Goal: Task Accomplishment & Management: Complete application form

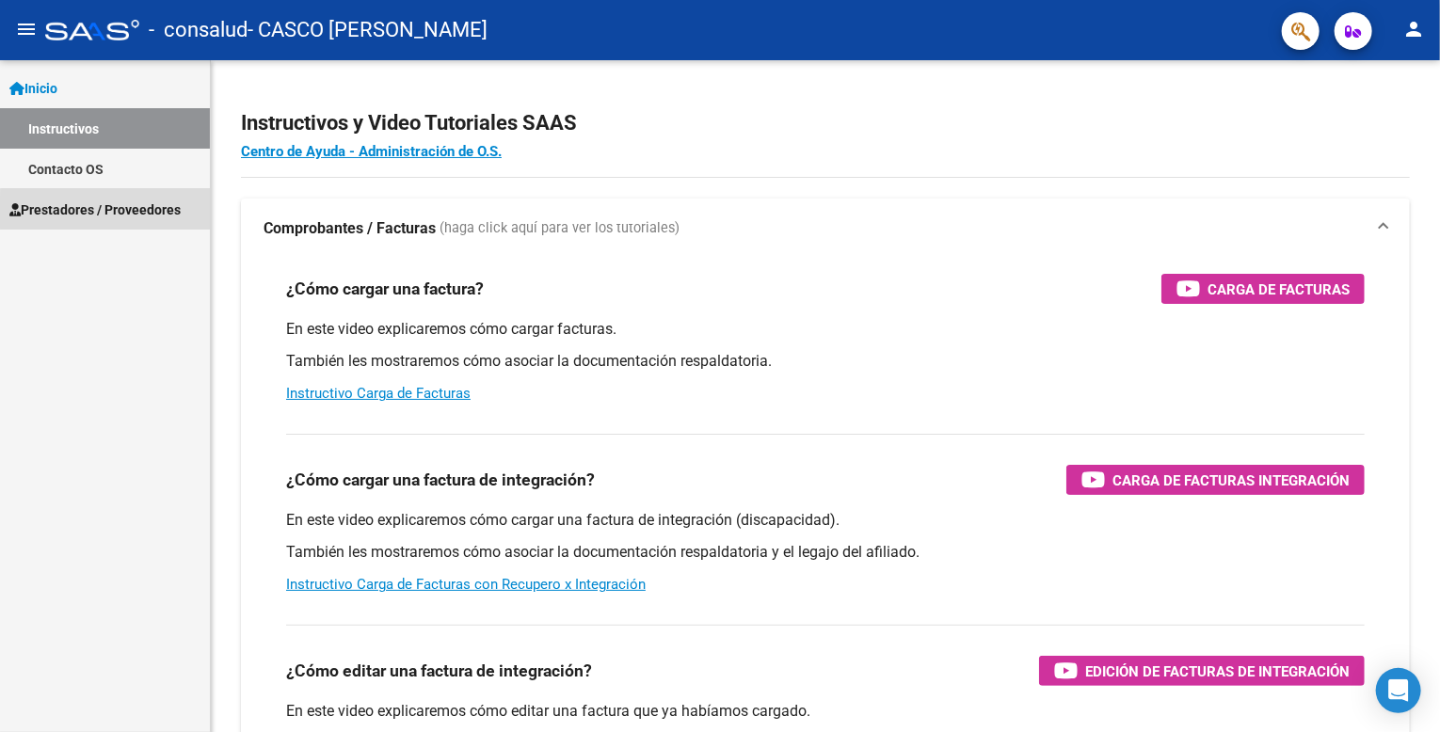
click at [141, 212] on span "Prestadores / Proveedores" at bounding box center [94, 210] width 171 height 21
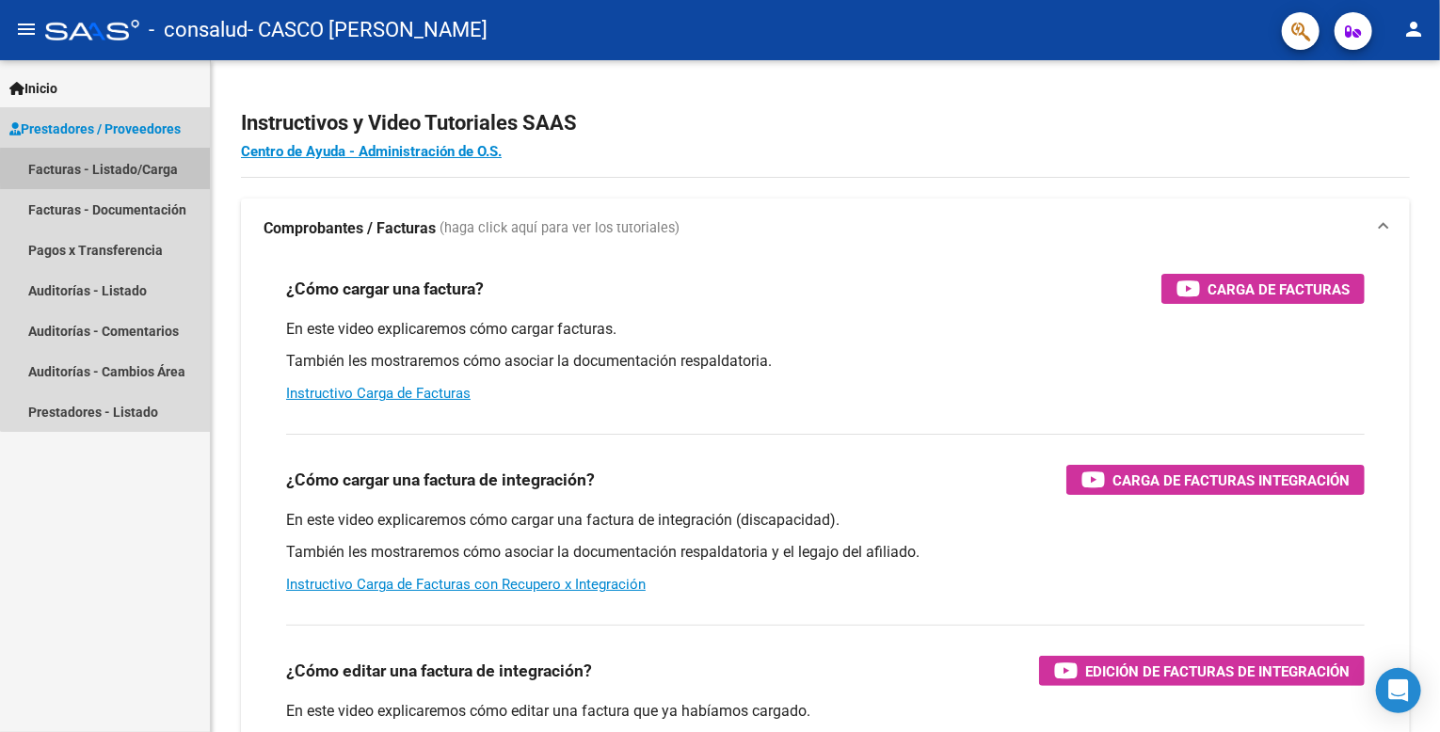
click at [133, 168] on link "Facturas - Listado/Carga" at bounding box center [105, 169] width 210 height 40
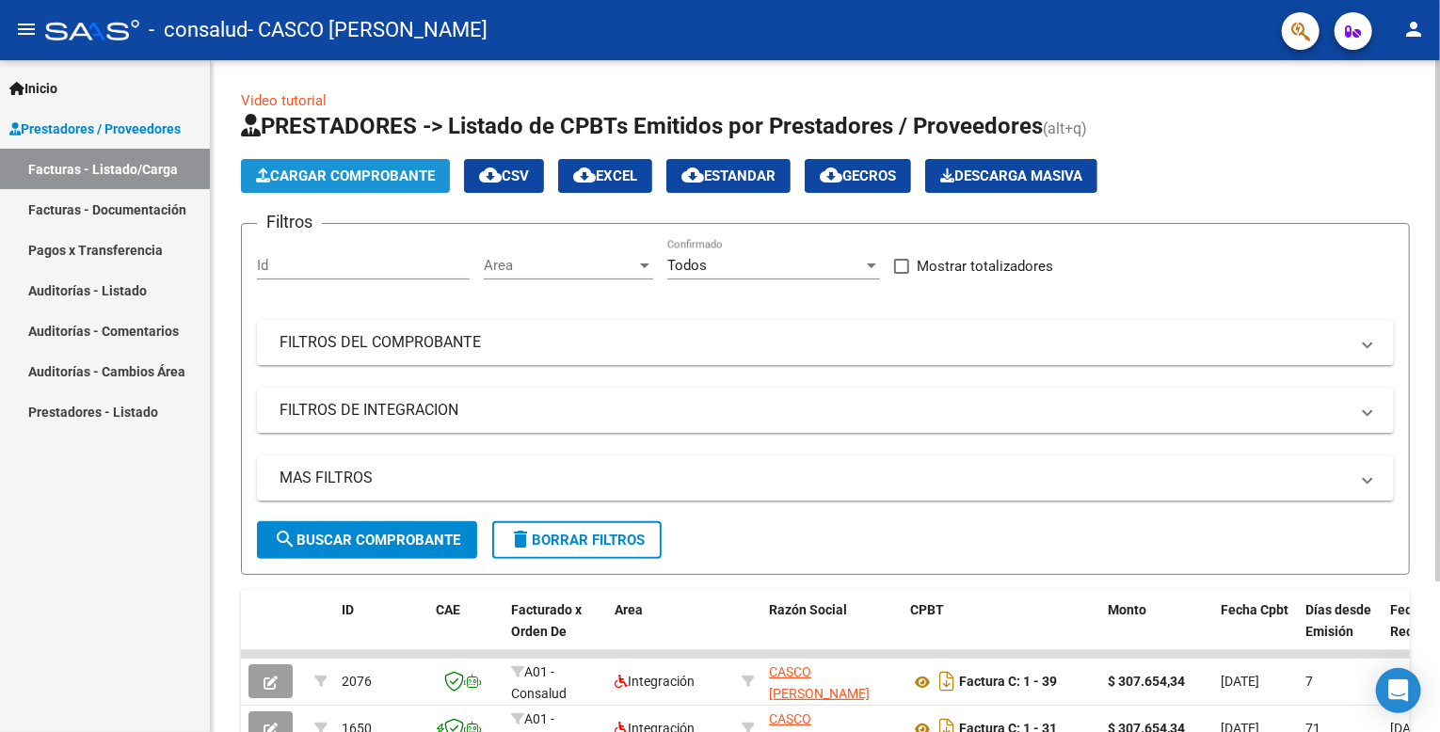
click at [356, 177] on span "Cargar Comprobante" at bounding box center [345, 176] width 179 height 17
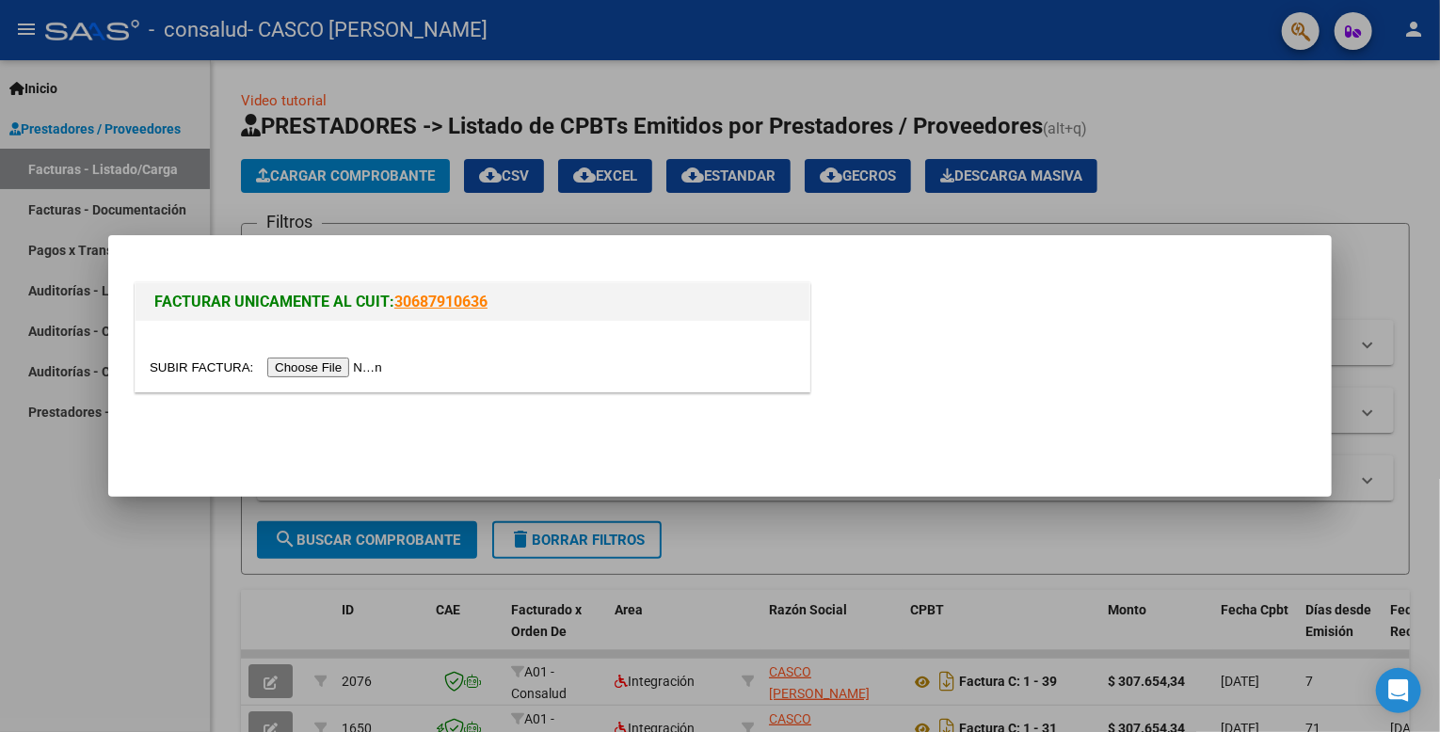
click at [352, 367] on input "file" at bounding box center [269, 368] width 238 height 20
click at [333, 369] on input "file" at bounding box center [269, 368] width 238 height 20
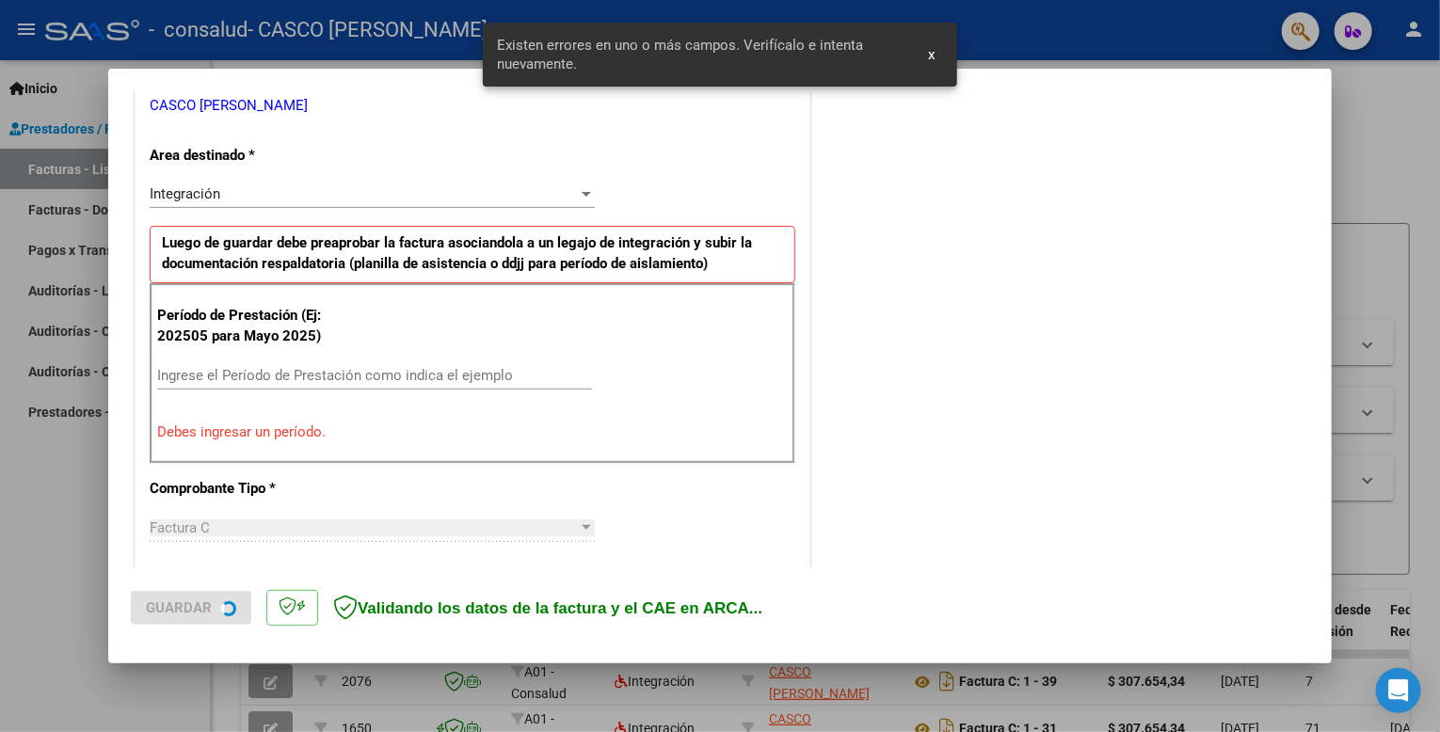
scroll to position [415, 0]
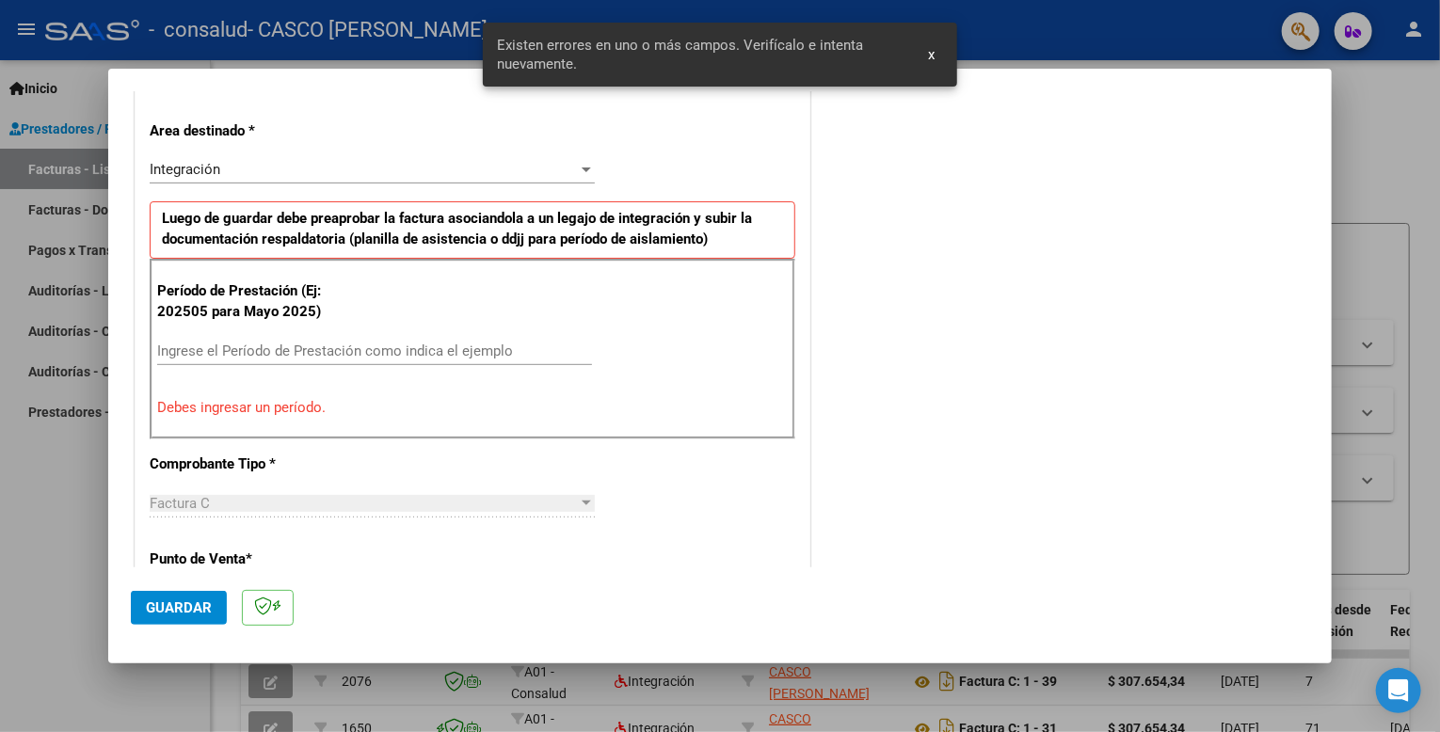
click at [508, 344] on input "Ingrese el Período de Prestación como indica el ejemplo" at bounding box center [374, 351] width 435 height 17
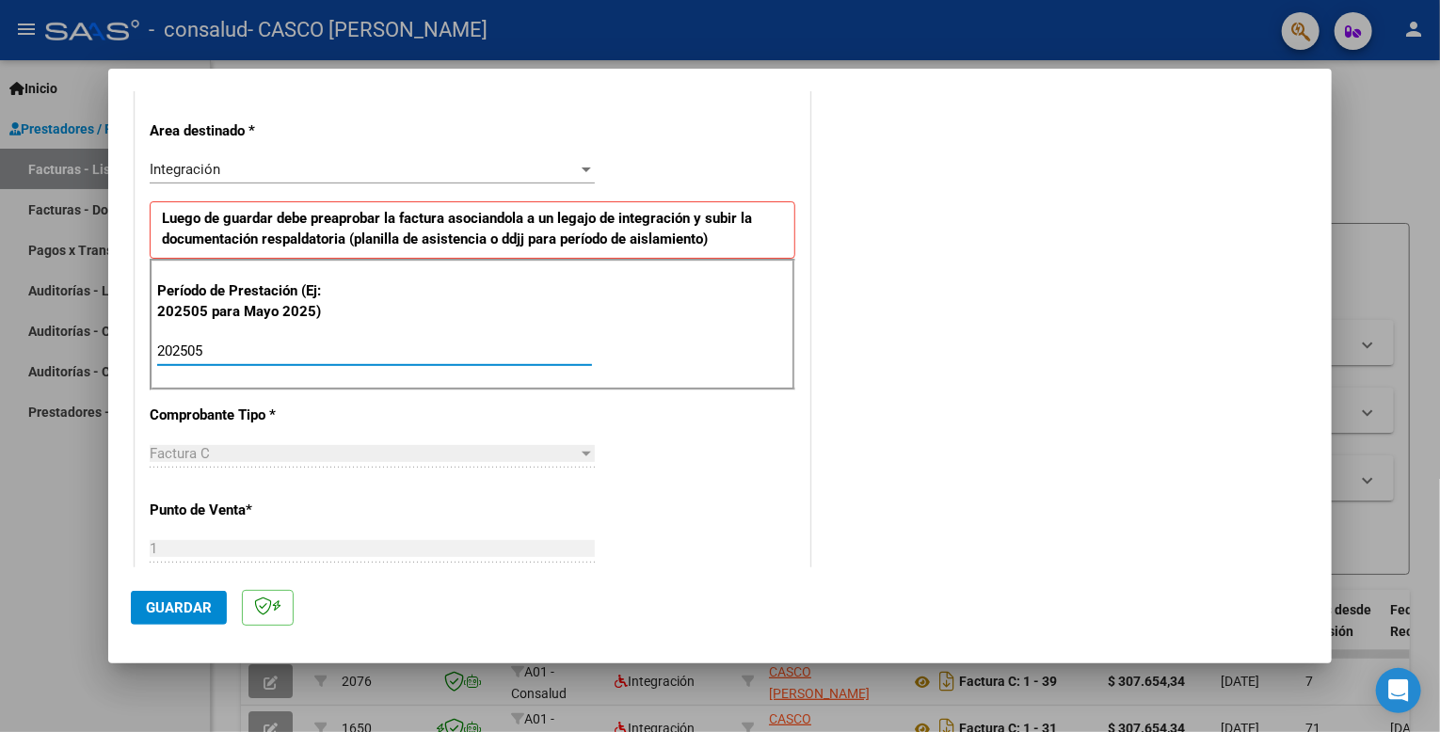
type input "202505"
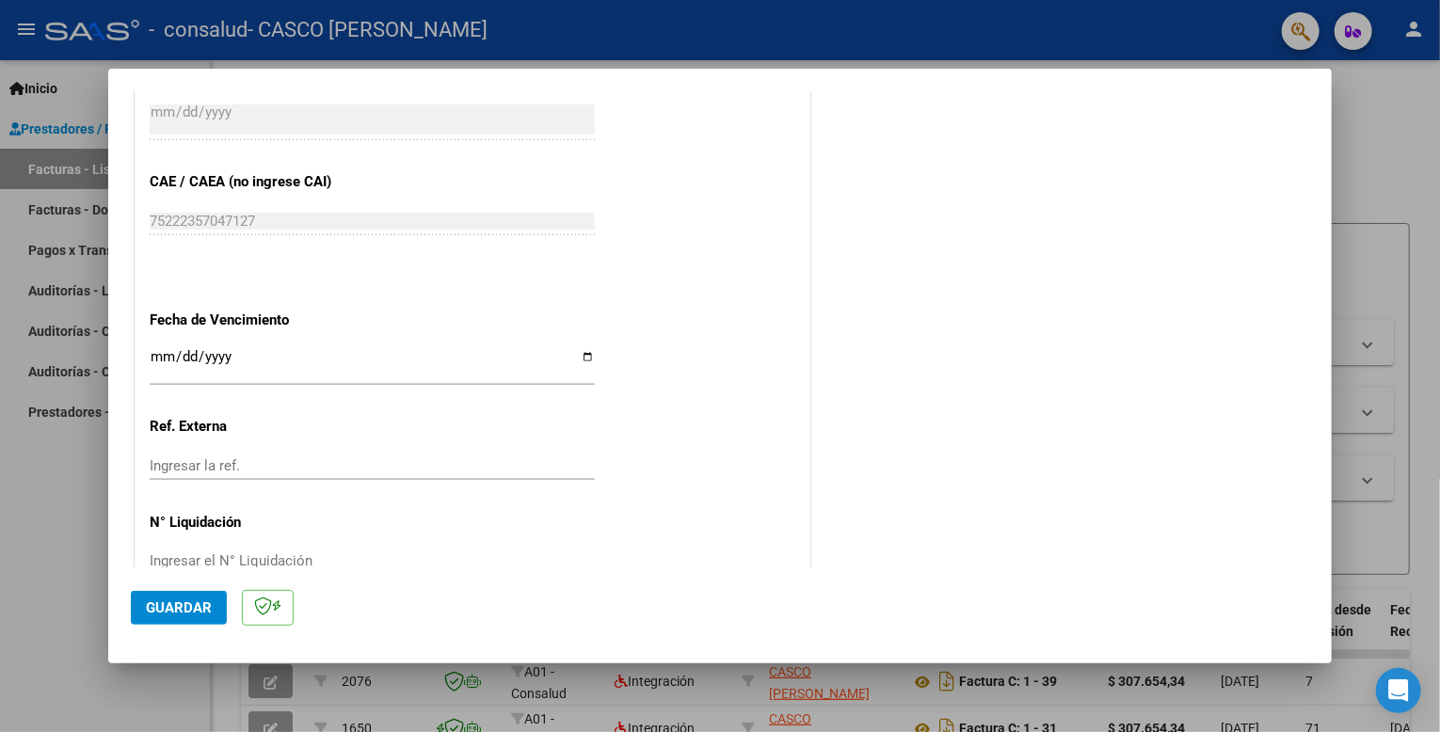
scroll to position [1178, 0]
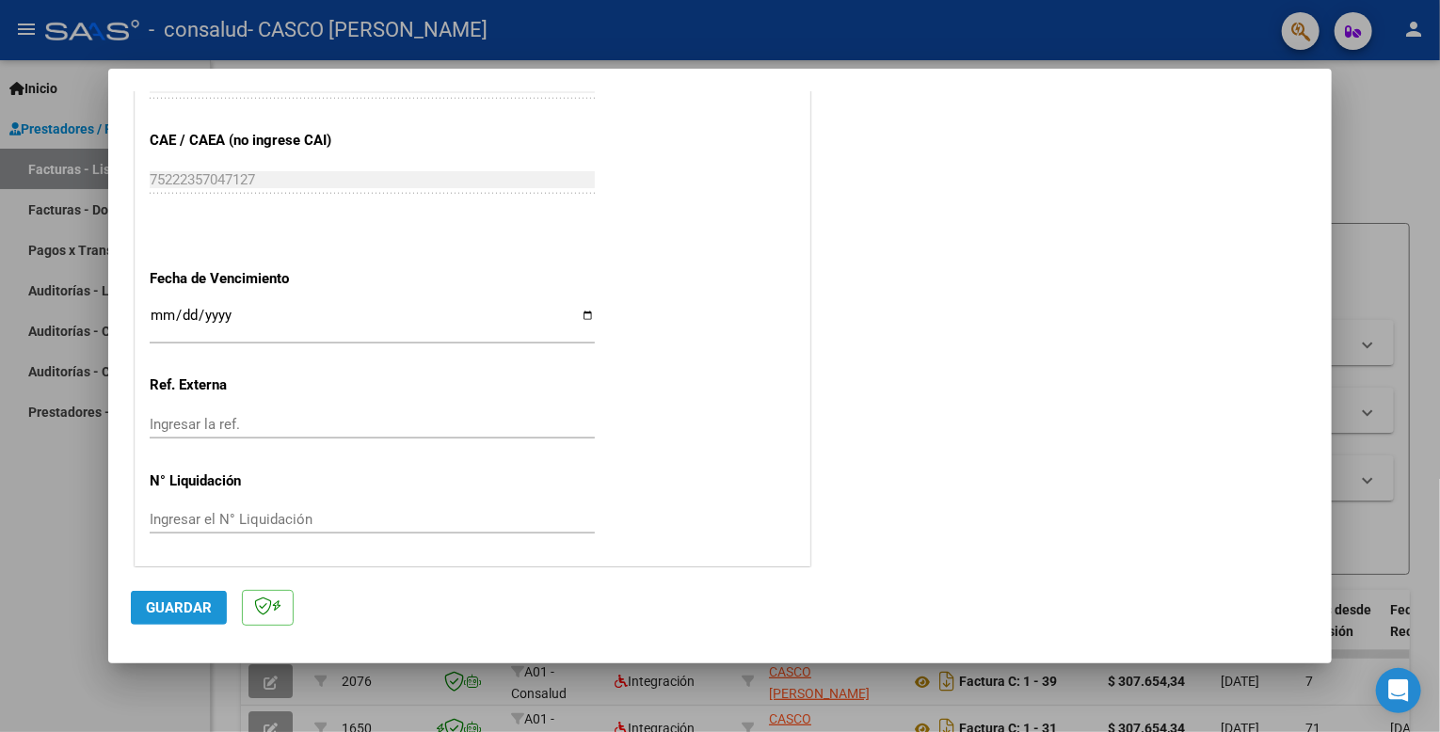
click at [200, 600] on span "Guardar" at bounding box center [179, 608] width 66 height 17
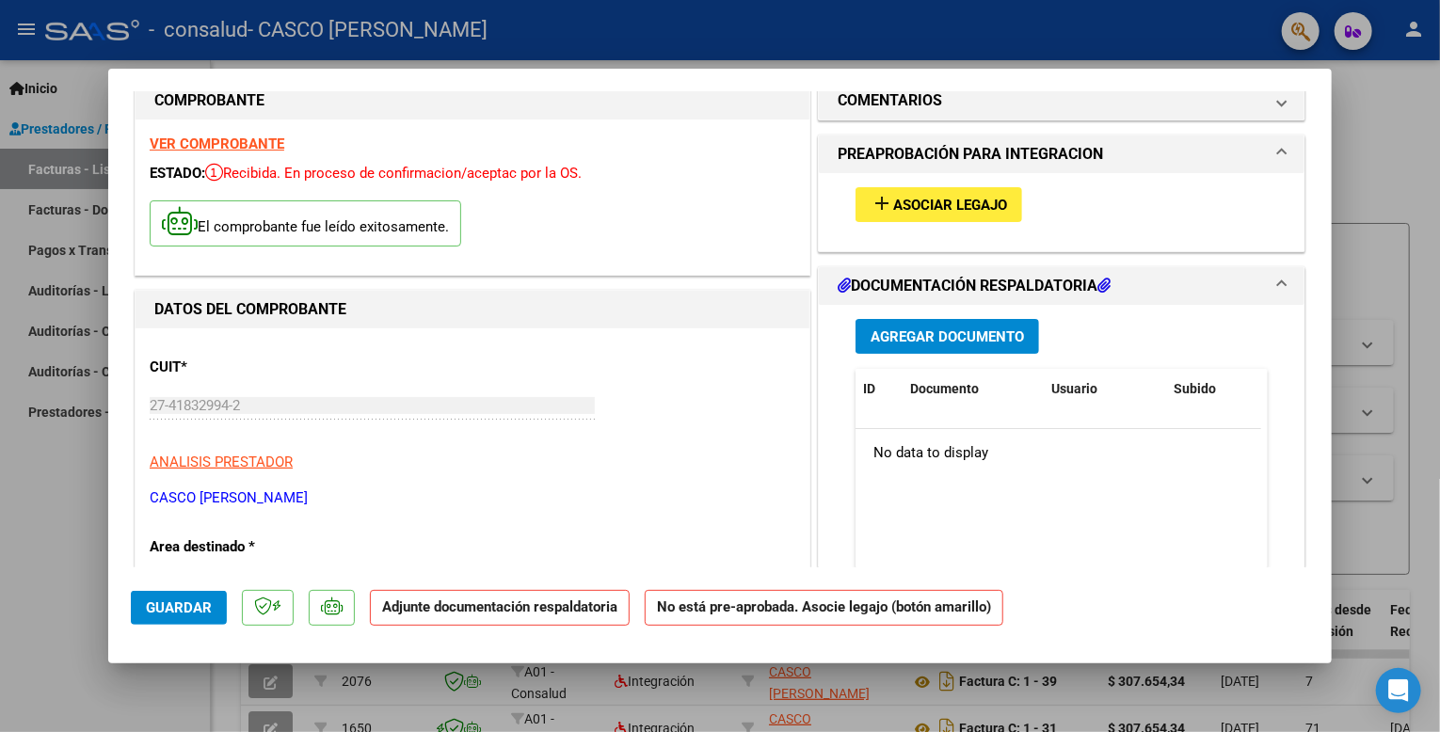
scroll to position [26, 0]
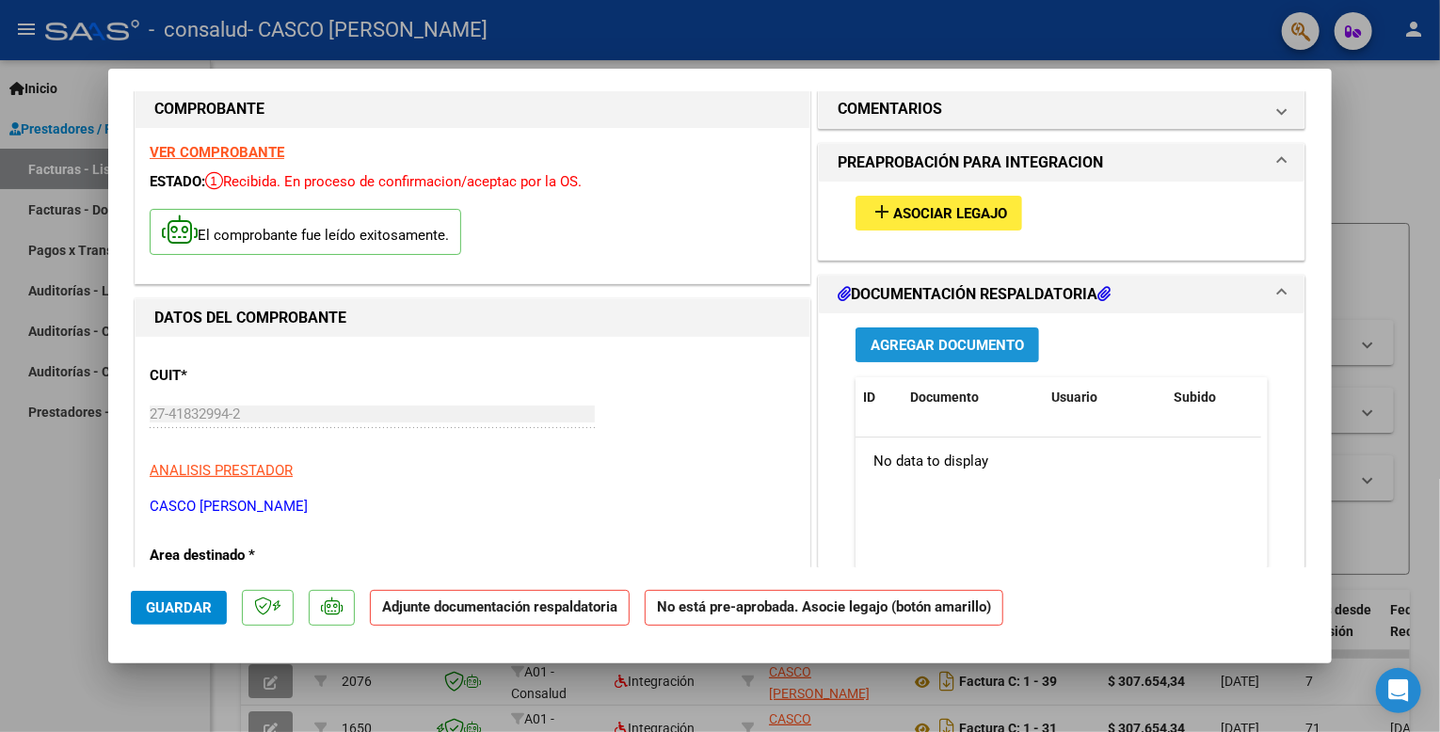
click at [968, 347] on span "Agregar Documento" at bounding box center [947, 345] width 153 height 17
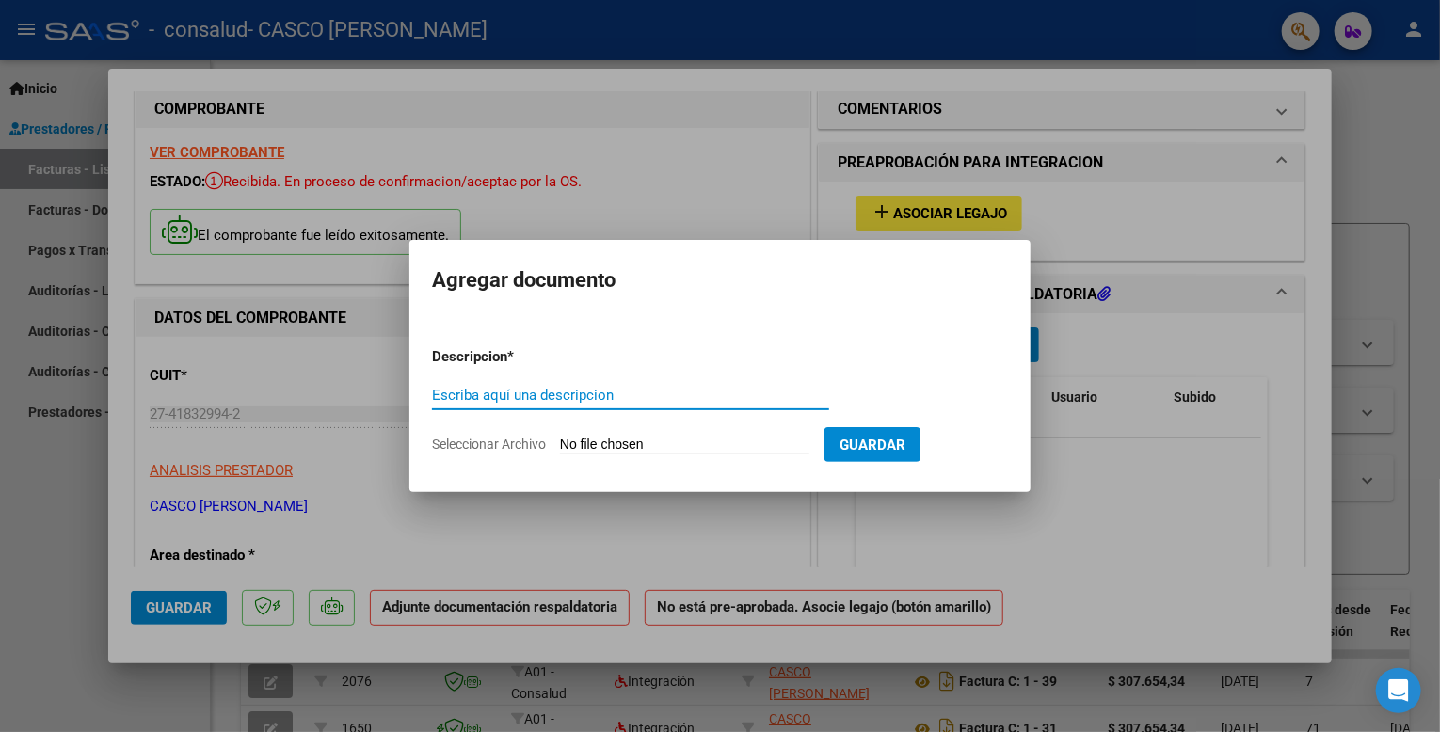
click at [578, 396] on input "Escriba aquí una descripcion" at bounding box center [630, 395] width 397 height 17
type input "comprobante del cae"
click at [756, 451] on input "Seleccionar Archivo" at bounding box center [684, 446] width 249 height 18
type input "C:\fakepath\Constatación de Comprobantes _ AFIP (1).pdf"
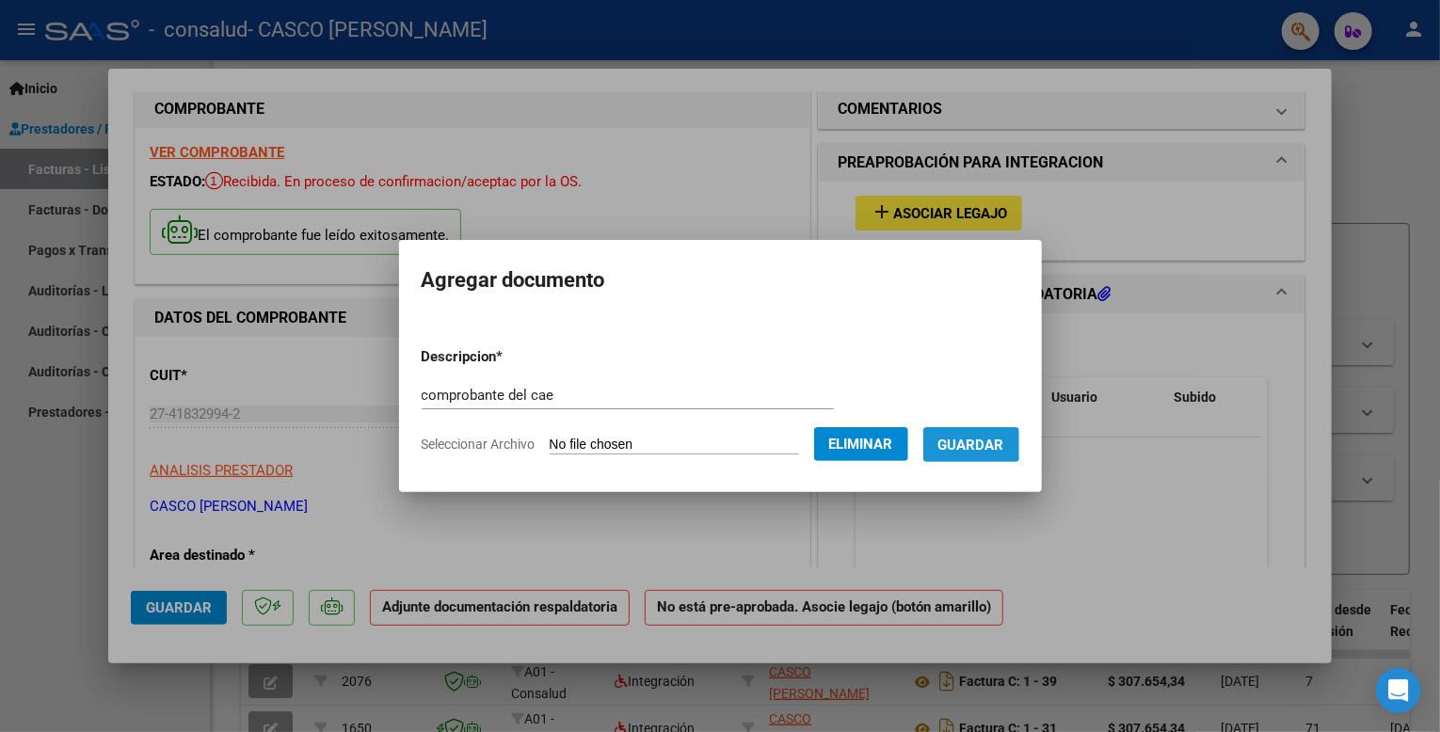
click at [977, 441] on span "Guardar" at bounding box center [972, 445] width 66 height 17
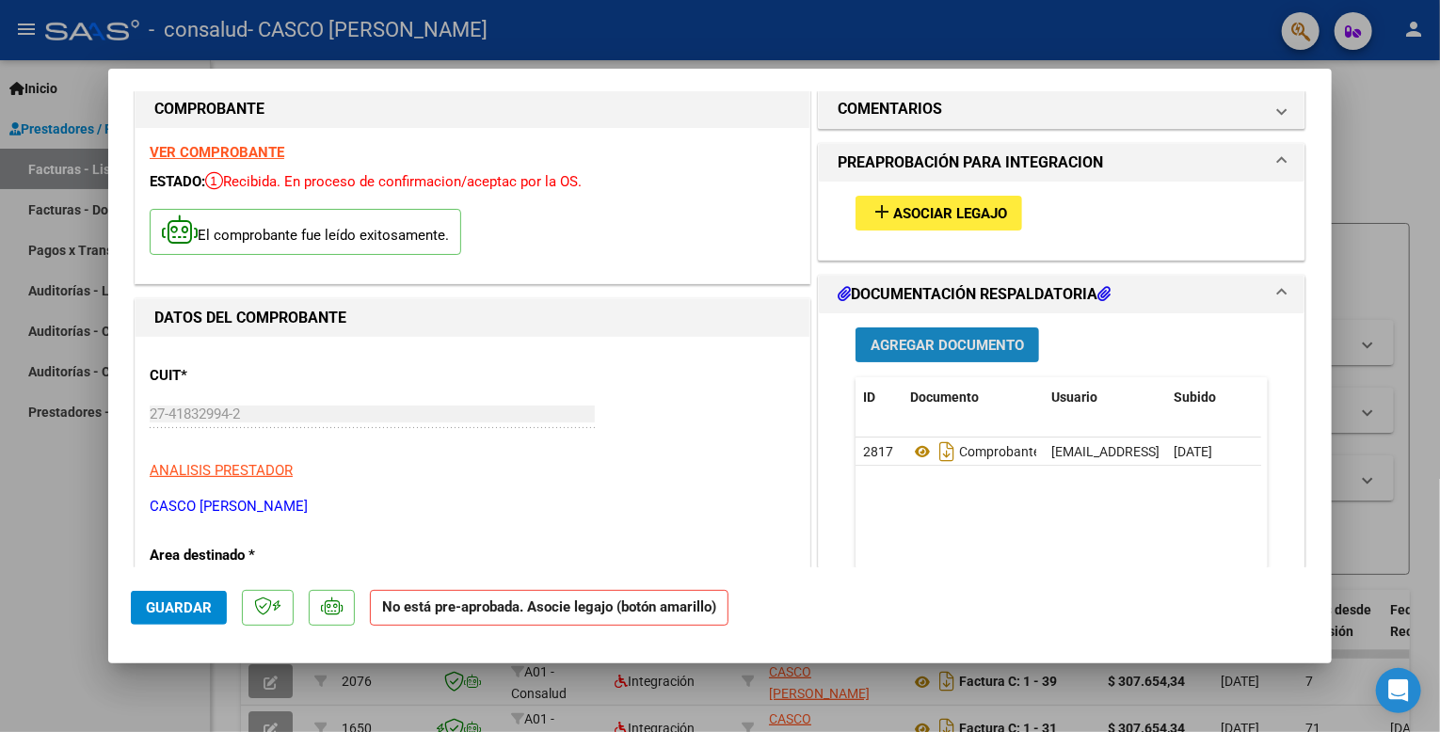
click at [968, 347] on span "Agregar Documento" at bounding box center [947, 345] width 153 height 17
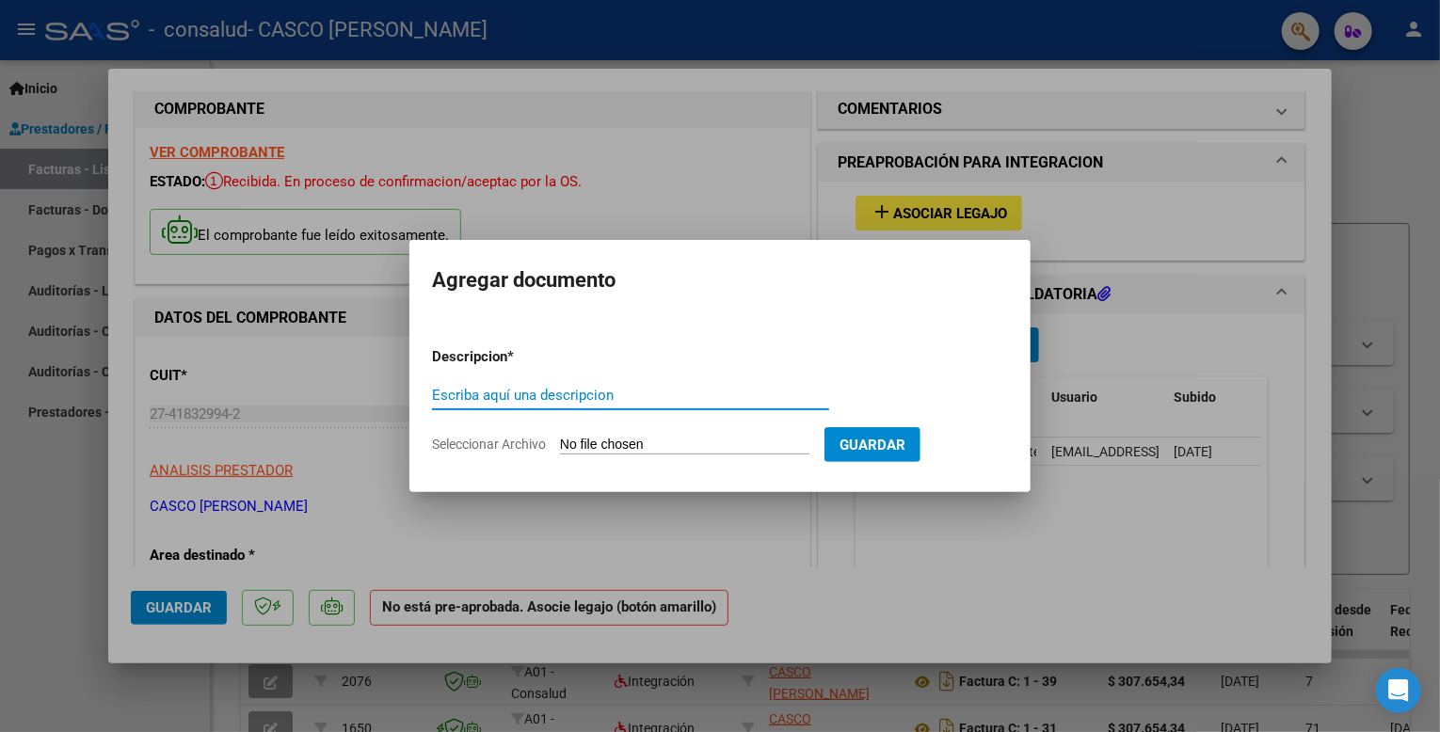
click at [753, 396] on input "Escriba aquí una descripcion" at bounding box center [630, 395] width 397 height 17
type input "asistencia"
click at [783, 449] on input "Seleccionar Archivo" at bounding box center [684, 446] width 249 height 18
type input "C:\fakepath\WhatsApp Image [DATE] 11.28.28.pdf"
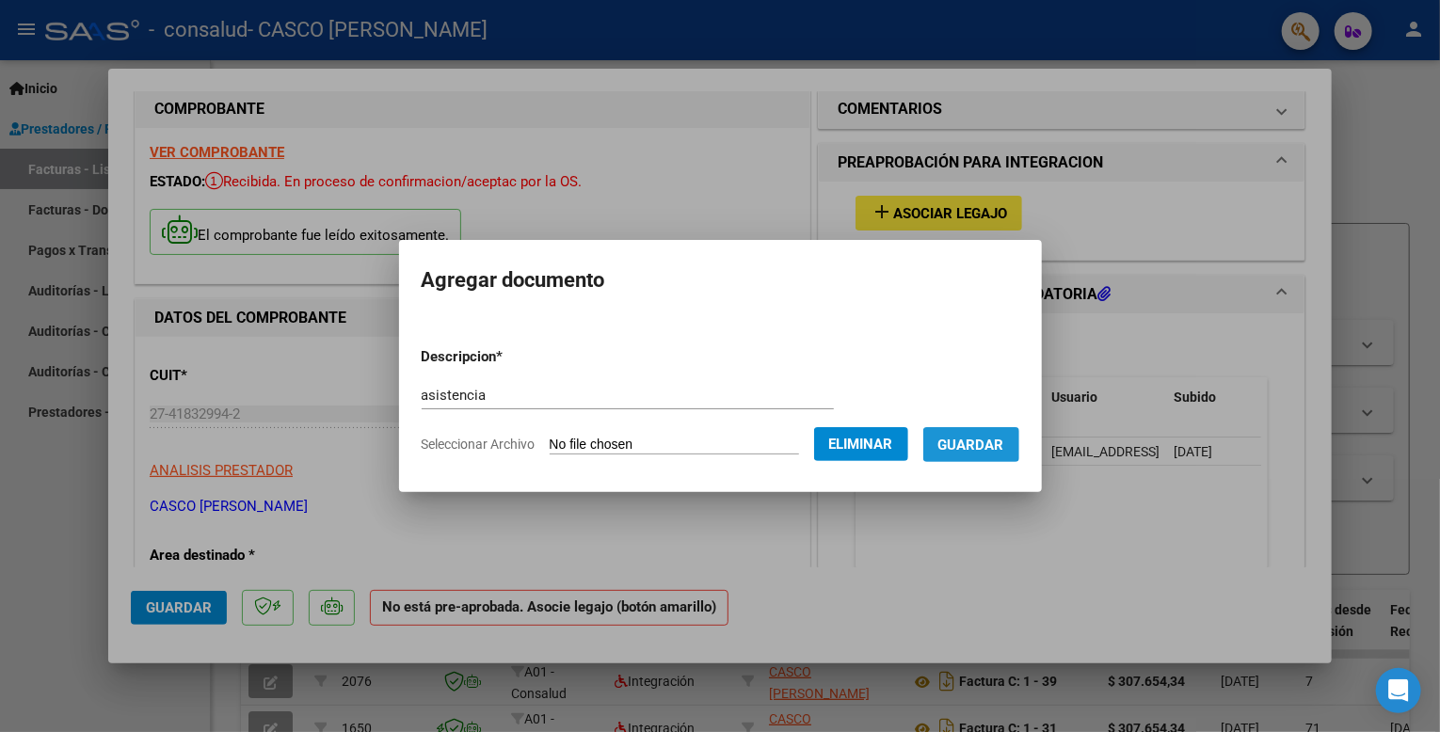
click at [987, 439] on span "Guardar" at bounding box center [972, 445] width 66 height 17
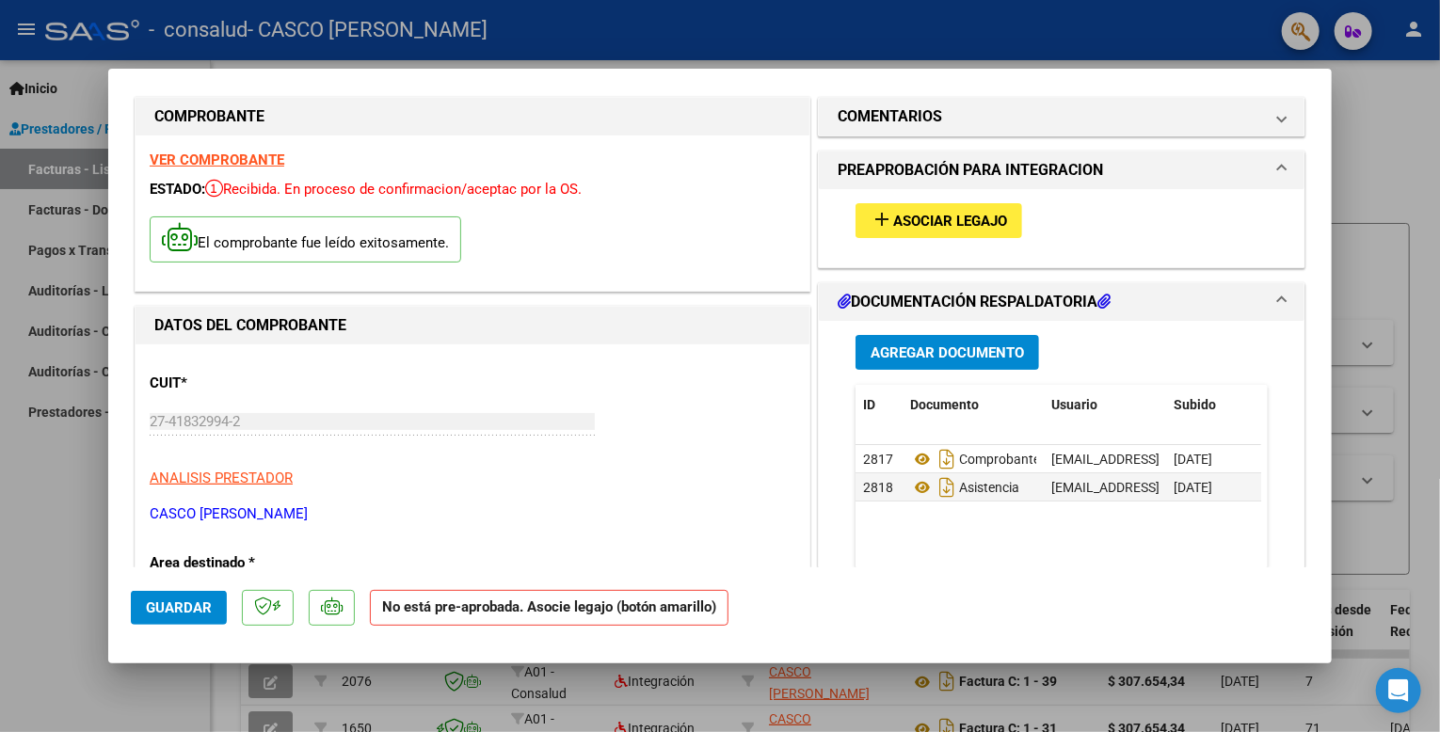
scroll to position [0, 0]
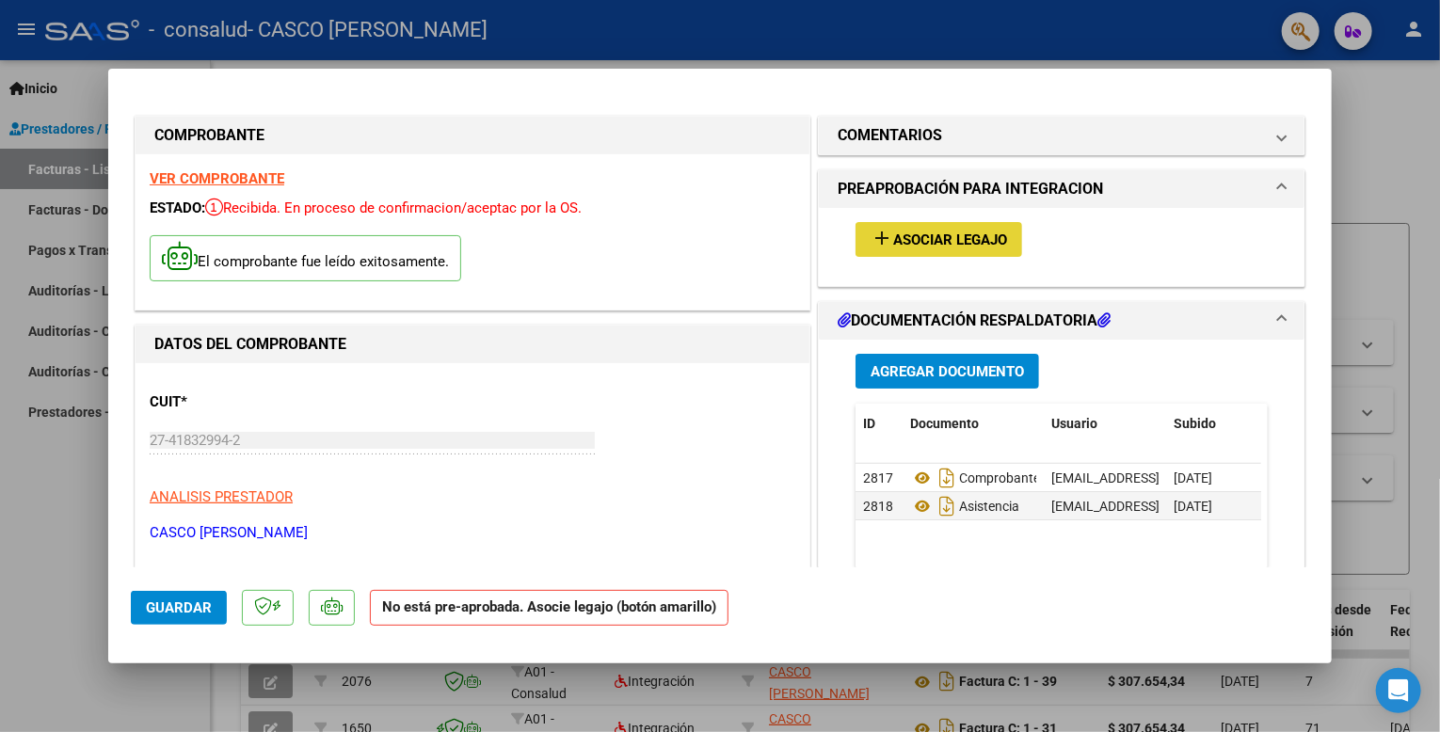
click at [880, 233] on mat-icon "add" at bounding box center [882, 238] width 23 height 23
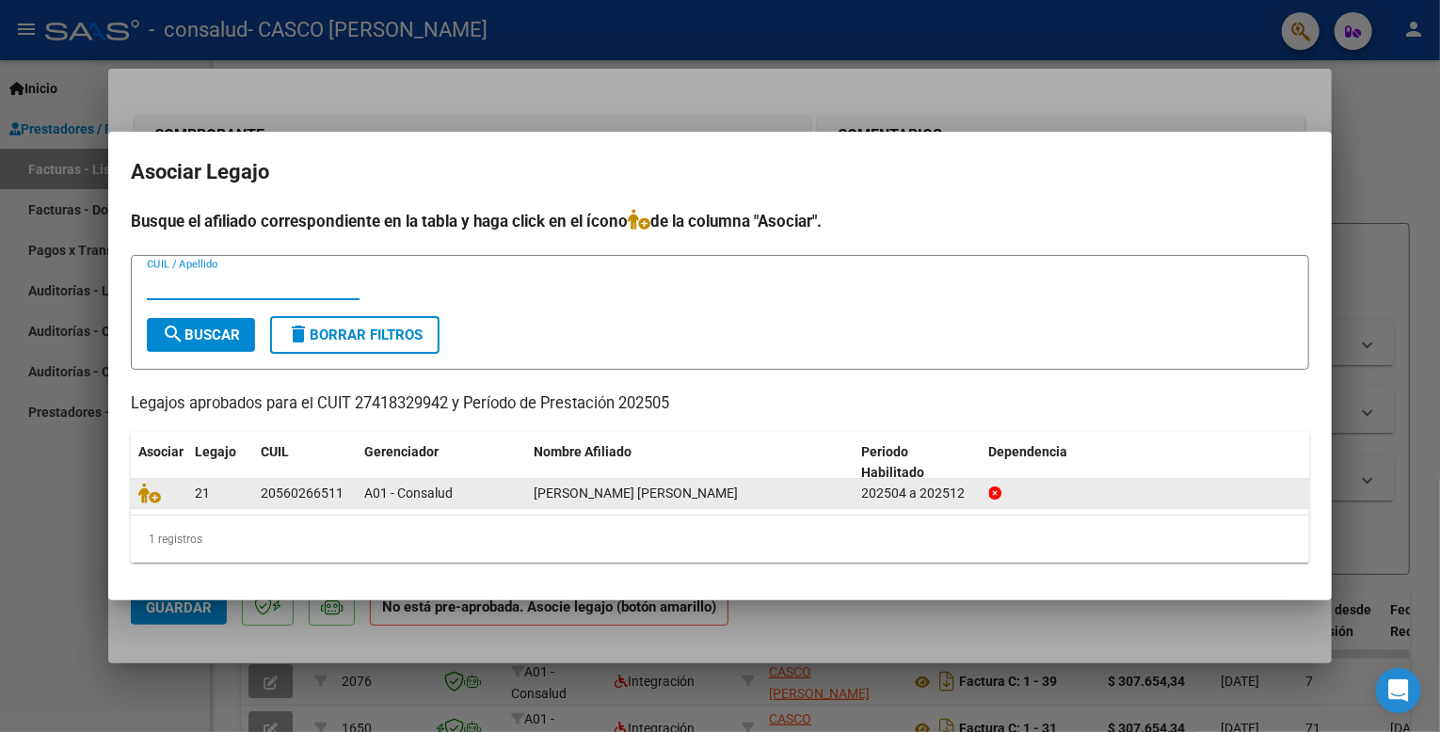
click at [613, 487] on span "[PERSON_NAME] [PERSON_NAME]" at bounding box center [636, 493] width 204 height 15
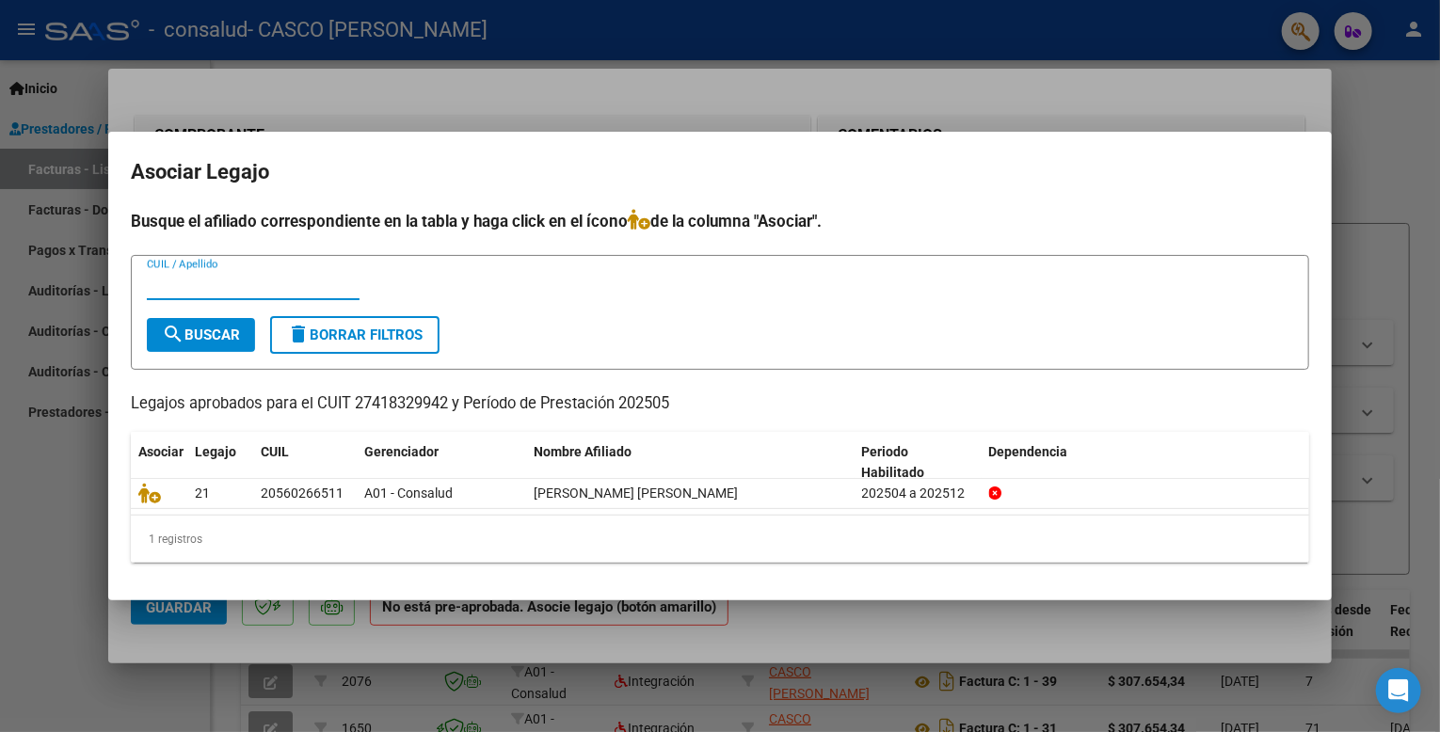
click at [293, 287] on input "CUIL / Apellido" at bounding box center [253, 285] width 213 height 17
type input "20560266511"
click at [222, 324] on button "search Buscar" at bounding box center [201, 335] width 108 height 34
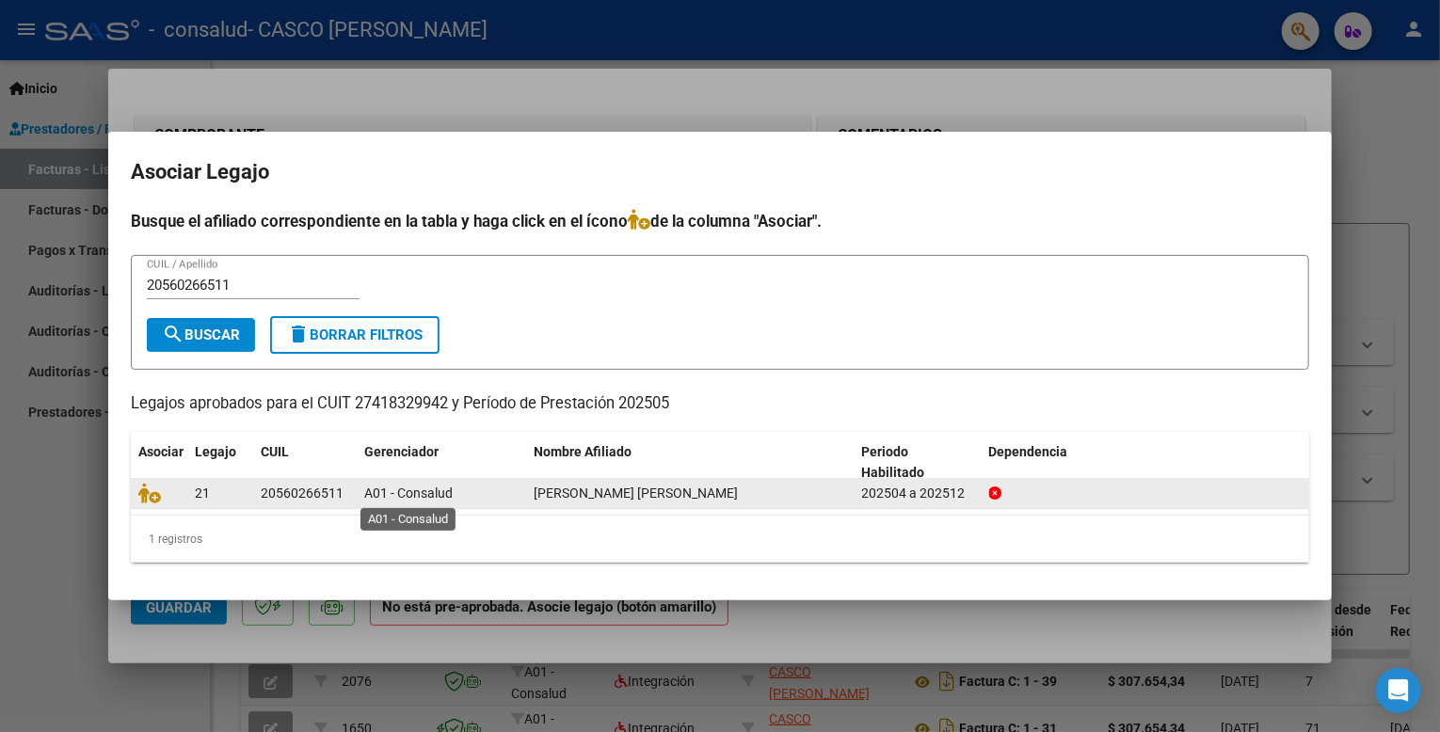
click at [419, 486] on span "A01 - Consalud" at bounding box center [408, 493] width 88 height 15
drag, startPoint x: 659, startPoint y: 473, endPoint x: 667, endPoint y: 482, distance: 12.7
click at [667, 482] on div "Asociar Legajo CUIL Gerenciador Nombre Afiliado Periodo Habilitado Dependencia …" at bounding box center [720, 498] width 1179 height 132
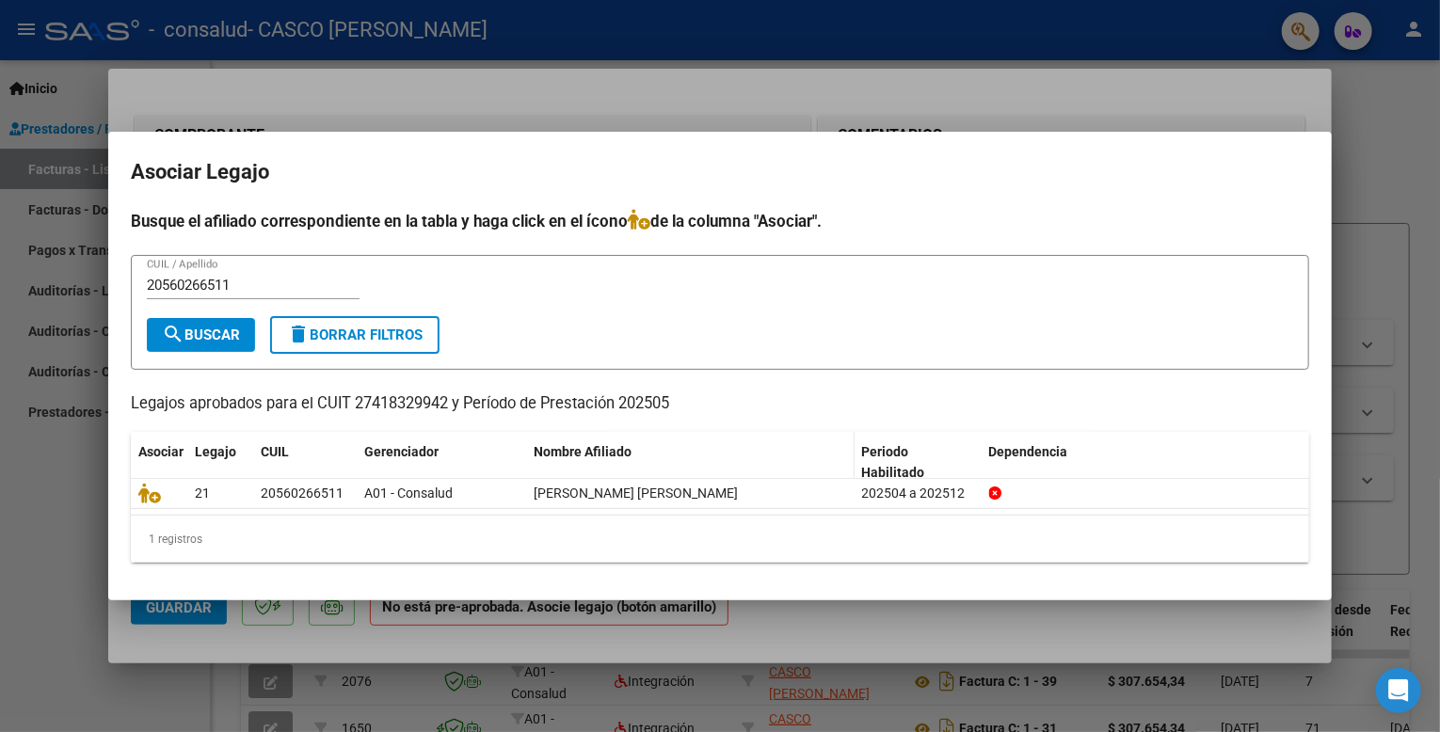
click at [712, 458] on div "Nombre Afiliado" at bounding box center [690, 452] width 313 height 22
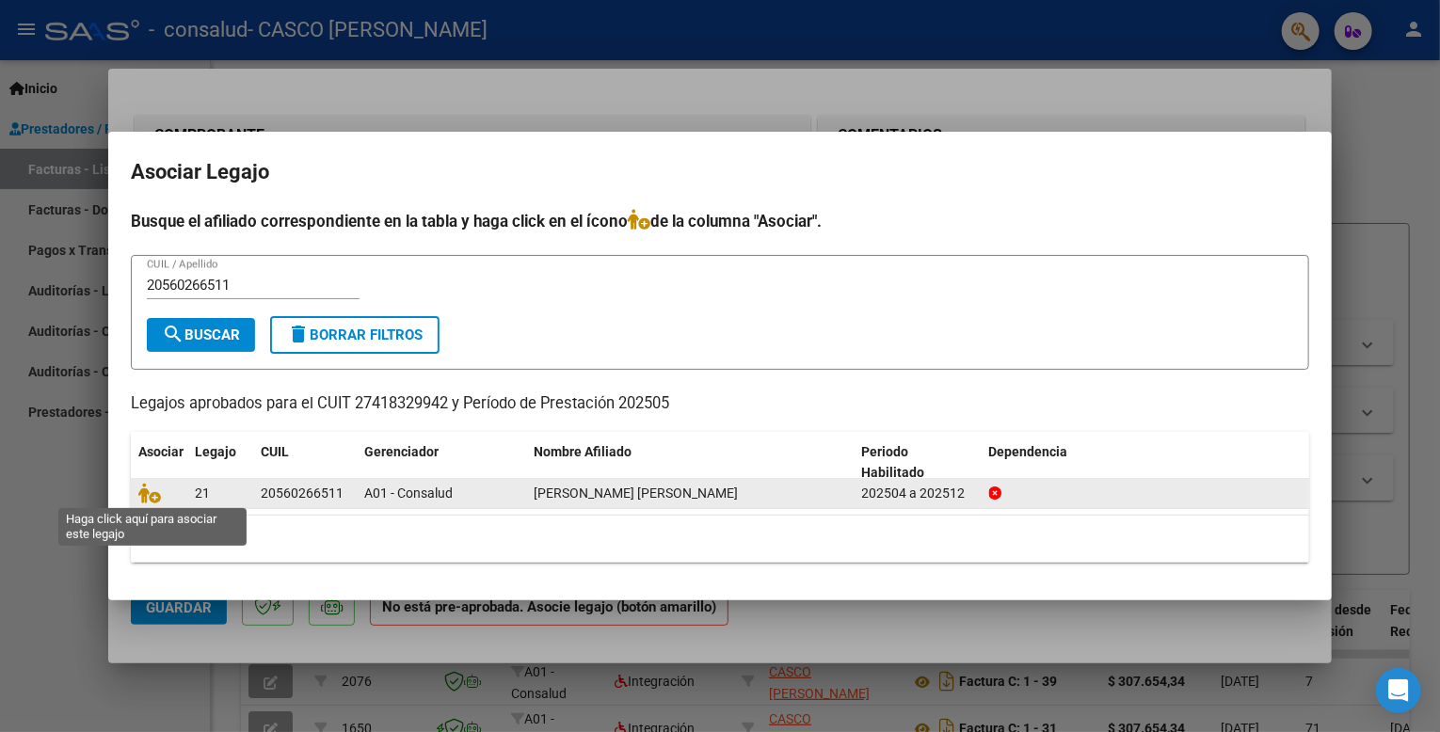
click at [161, 492] on span at bounding box center [152, 493] width 28 height 15
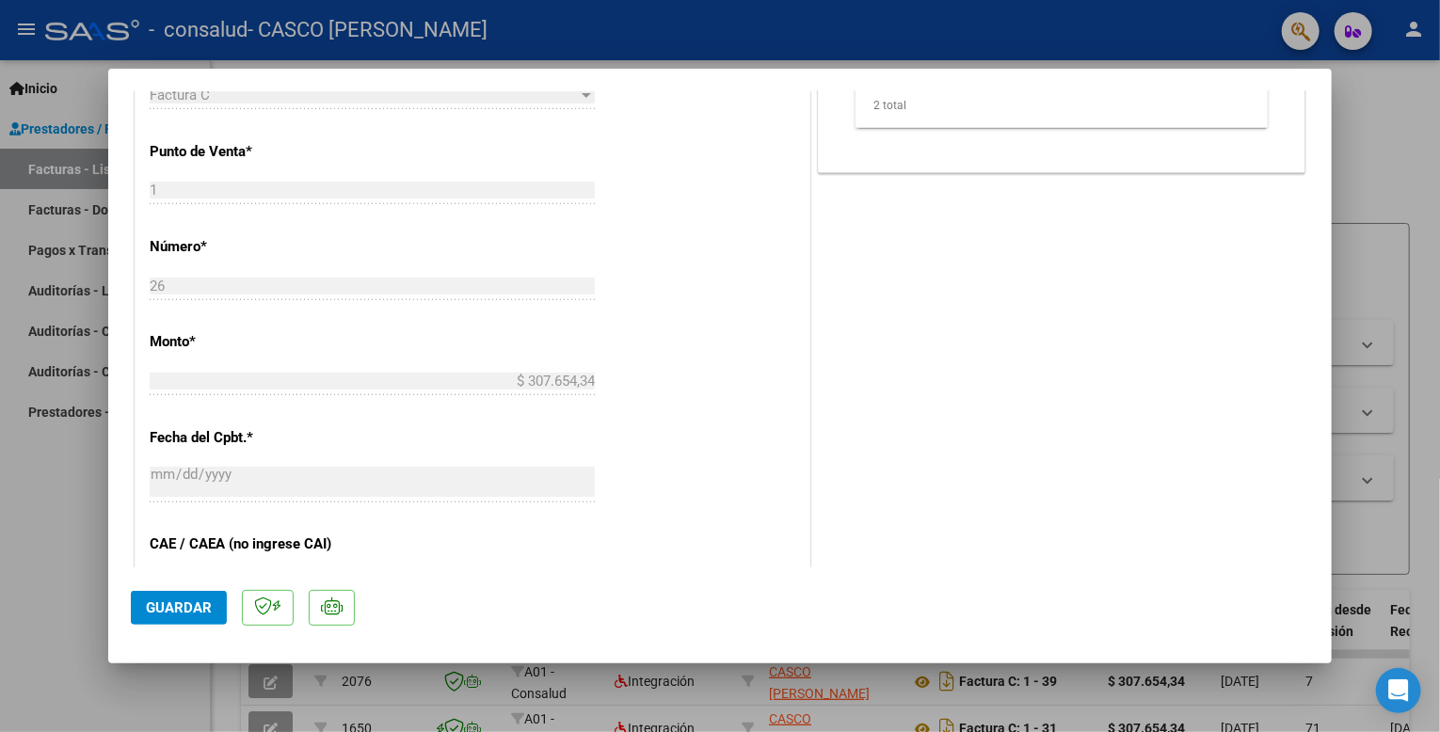
scroll to position [1206, 0]
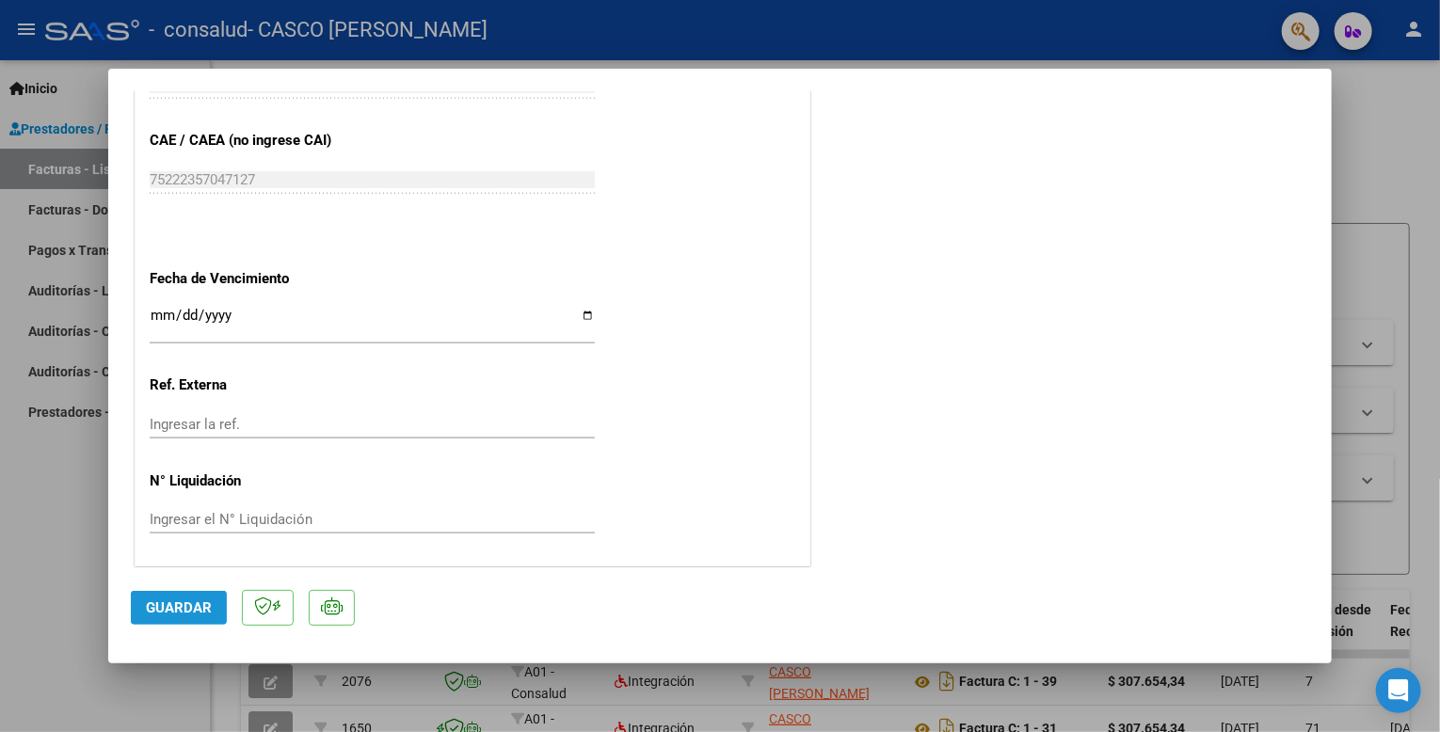
click at [211, 606] on span "Guardar" at bounding box center [179, 608] width 66 height 17
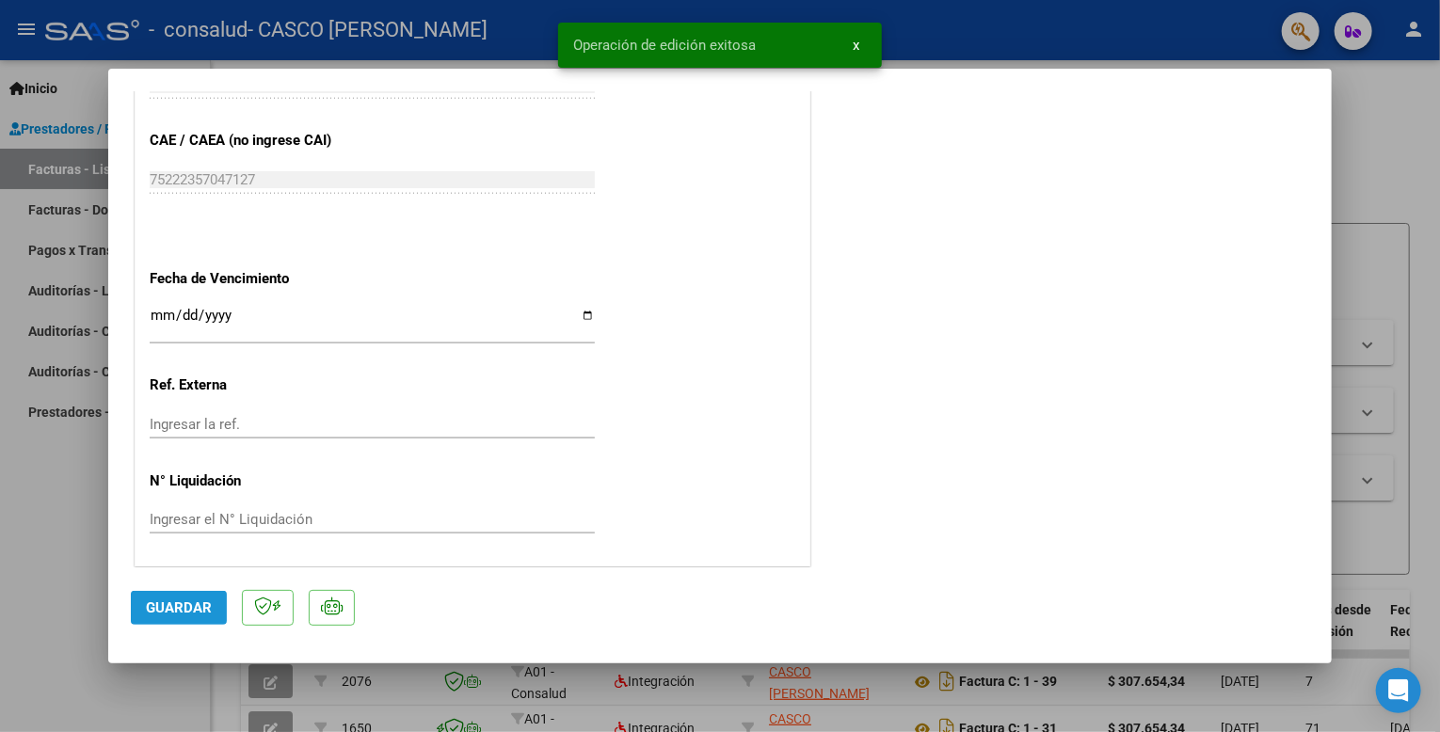
click at [180, 612] on span "Guardar" at bounding box center [179, 608] width 66 height 17
click at [0, 461] on div at bounding box center [720, 366] width 1440 height 732
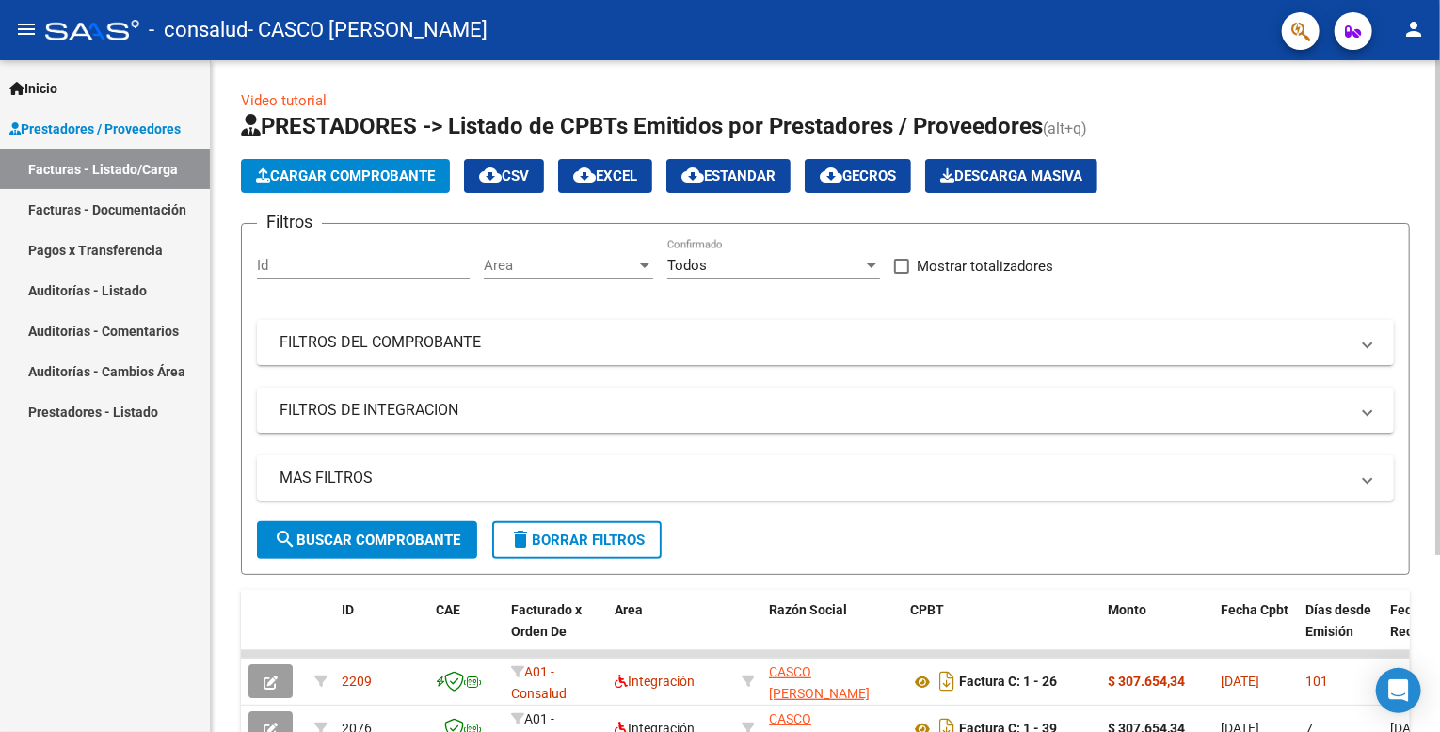
scroll to position [240, 0]
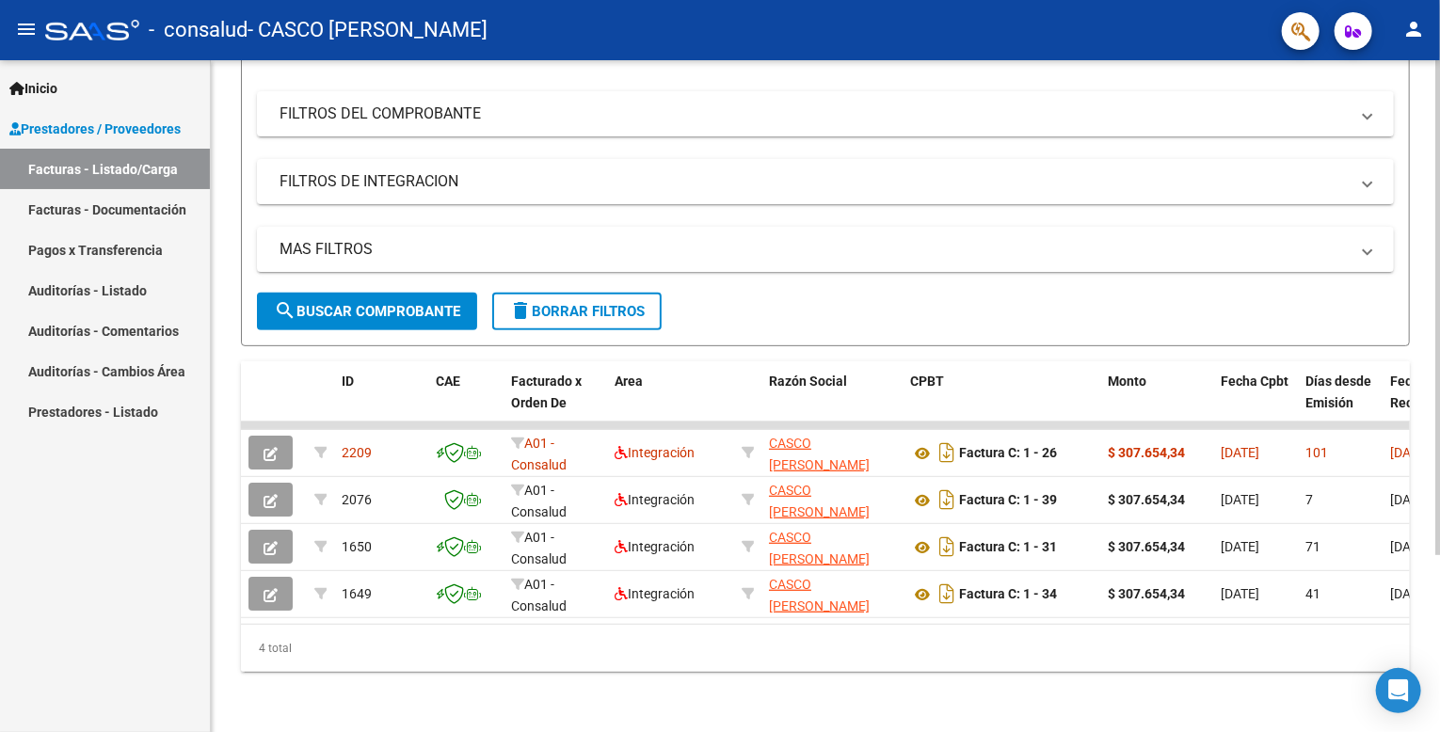
click at [1438, 573] on div at bounding box center [1438, 396] width 5 height 672
click at [1438, 587] on div at bounding box center [1438, 484] width 5 height 495
